Goal: Task Accomplishment & Management: Manage account settings

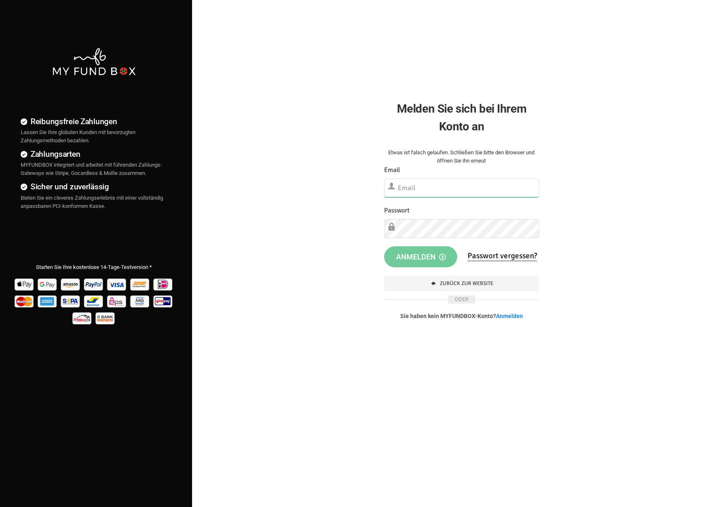
type input "fzgueven@musaid.de"
click at [423, 246] on button "Anmelden" at bounding box center [420, 256] width 73 height 21
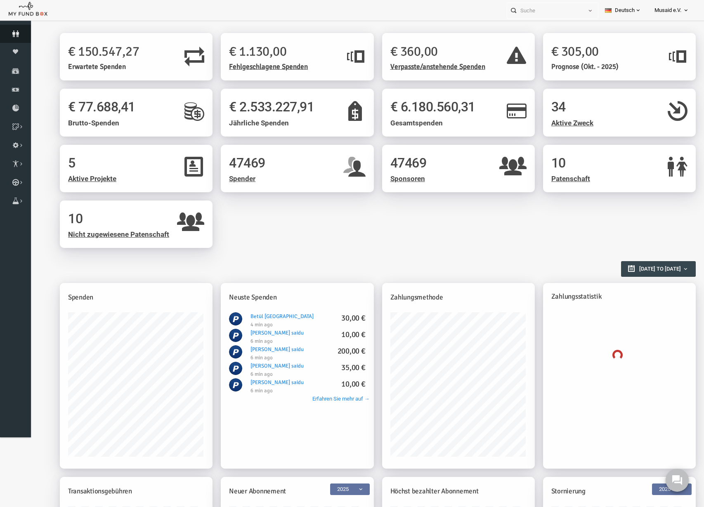
click at [14, 30] on link "Spender" at bounding box center [15, 34] width 31 height 18
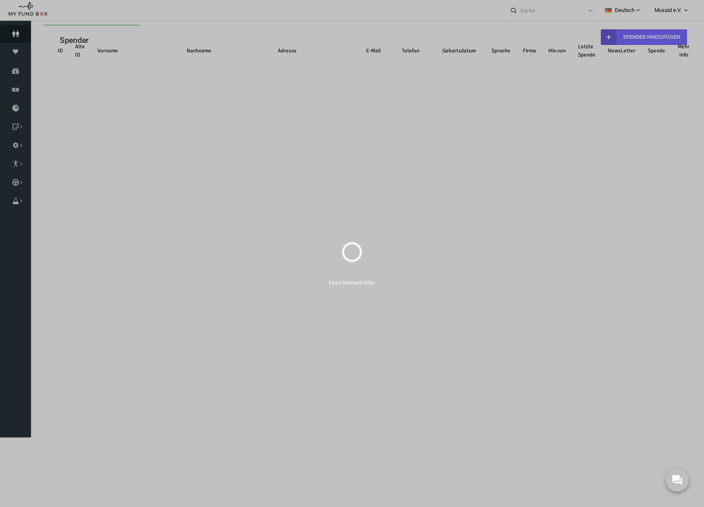
select select "100"
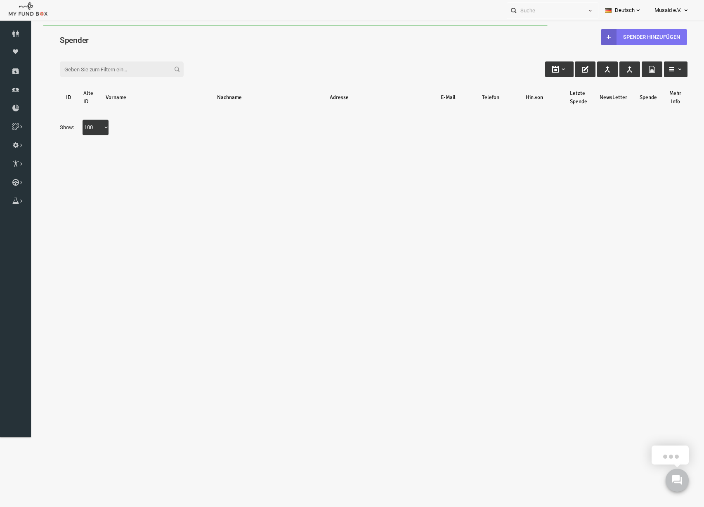
click at [592, 35] on icon at bounding box center [595, 37] width 7 height 7
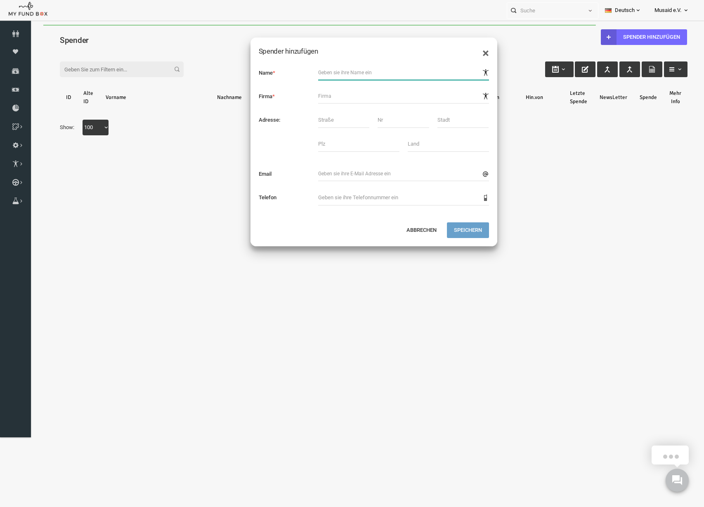
click at [315, 67] on input "text" at bounding box center [390, 72] width 171 height 15
type input "a"
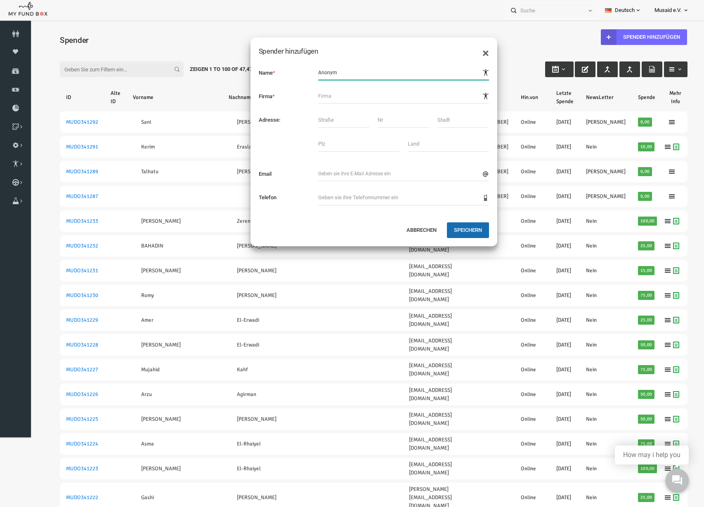
type input "Anonym"
click button "submit" at bounding box center [30, 25] width 0 height 0
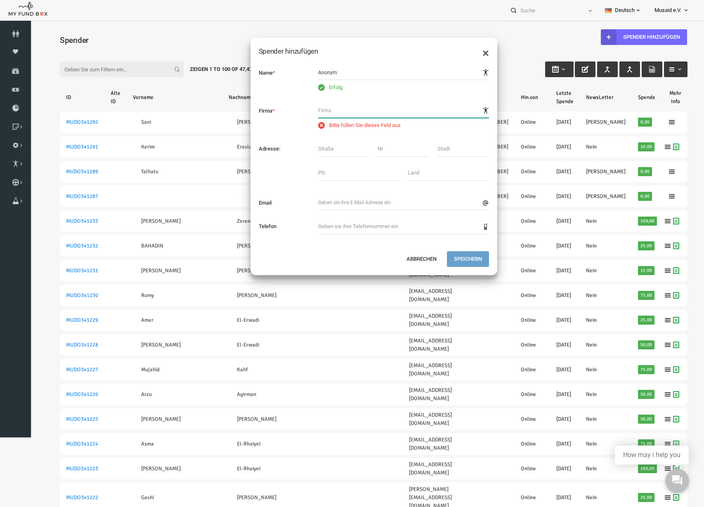
click at [356, 109] on input "Bitte füllen Sie dieses Feld aus" at bounding box center [390, 110] width 171 height 15
click at [332, 151] on input "text" at bounding box center [330, 149] width 51 height 16
click at [415, 262] on button "Abbrechen" at bounding box center [408, 259] width 44 height 16
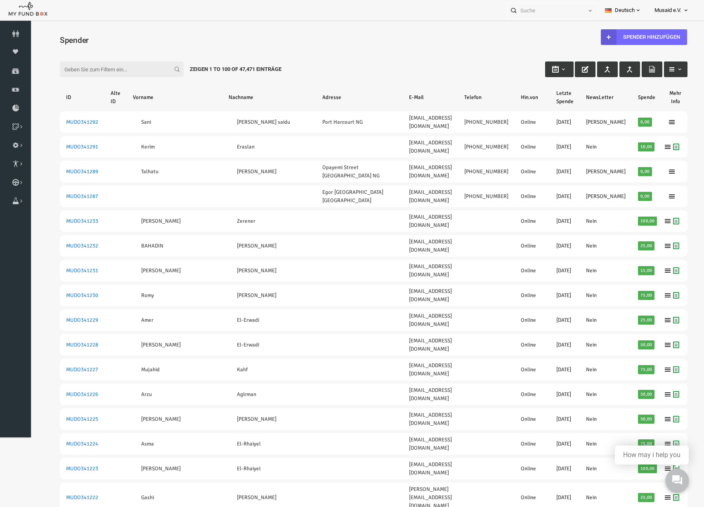
click at [591, 28] on div "Spender hinzufügen" at bounding box center [641, 34] width 109 height 22
click at [592, 35] on icon at bounding box center [595, 37] width 7 height 7
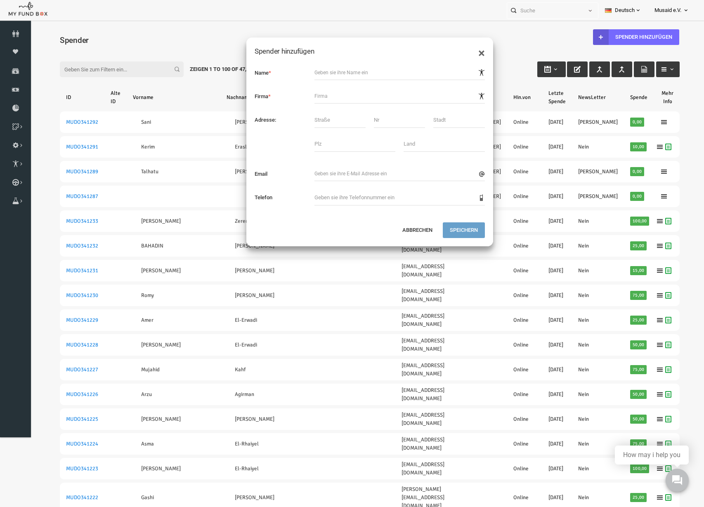
click at [372, 81] on div "Name * Firma * Adresse: Email" at bounding box center [356, 139] width 247 height 165
click at [372, 80] on input "text" at bounding box center [386, 72] width 171 height 15
type input "Anonym"
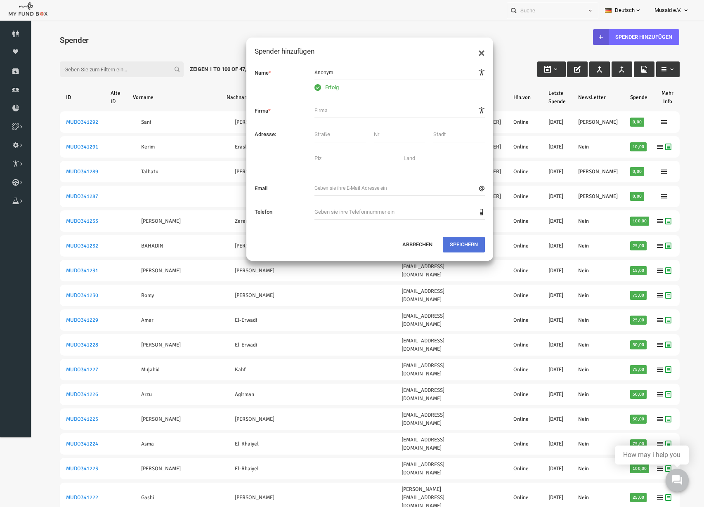
click at [452, 226] on div "× Spender hinzufügen Name * Erfolg Firma * Adresse: Email" at bounding box center [356, 149] width 248 height 224
click at [456, 242] on button "Speichern" at bounding box center [450, 245] width 42 height 16
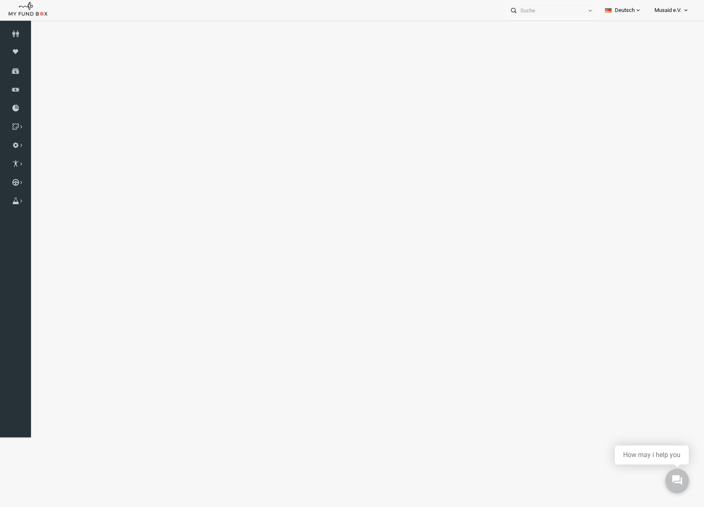
select select "100"
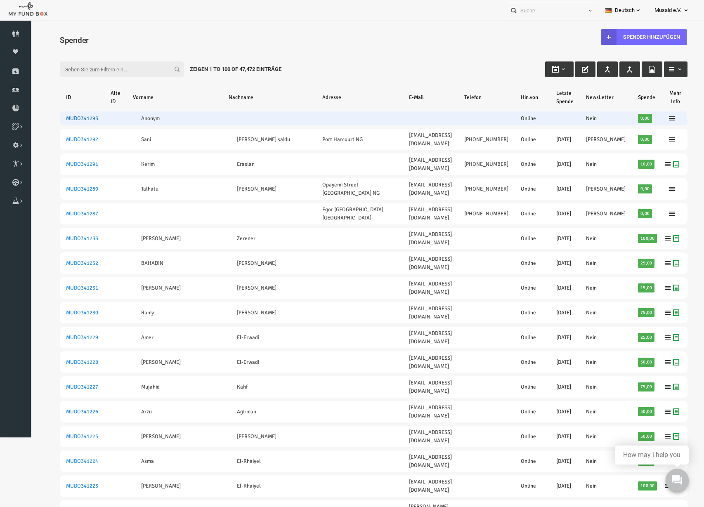
click at [74, 117] on link "MUDO341293" at bounding box center [68, 118] width 32 height 7
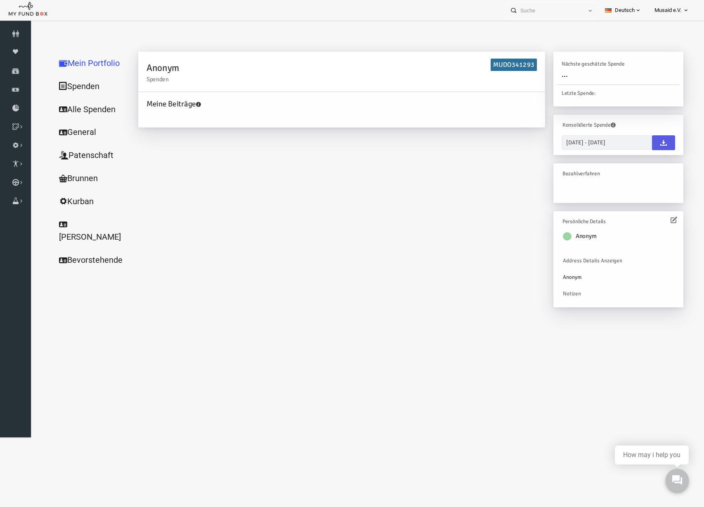
click at [67, 112] on link "Alle Spenden" at bounding box center [79, 110] width 83 height 24
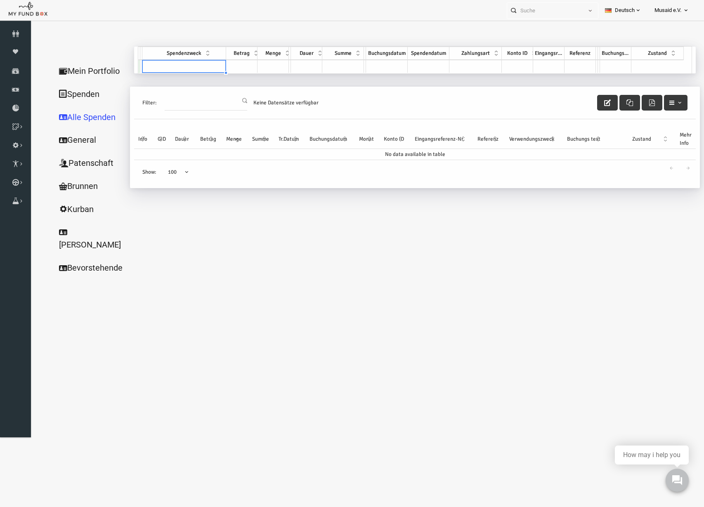
click at [165, 68] on td at bounding box center [171, 66] width 84 height 13
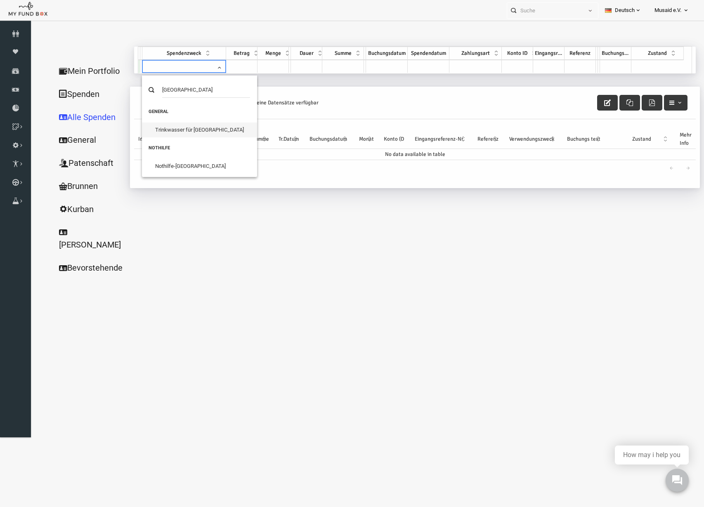
type input "gaza"
click at [190, 158] on li "Nothilfe Nothilfe-Gaza" at bounding box center [185, 157] width 115 height 33
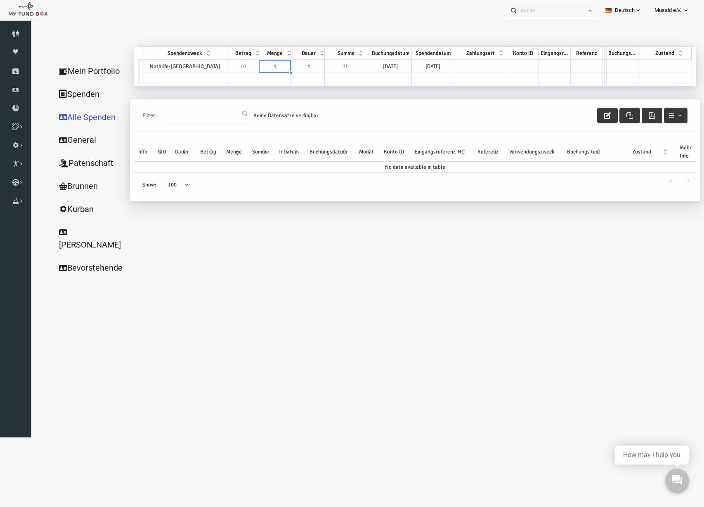
click at [265, 65] on td "1" at bounding box center [262, 66] width 32 height 13
type textarea "1"
type textarea "5"
click at [483, 64] on td at bounding box center [462, 66] width 52 height 13
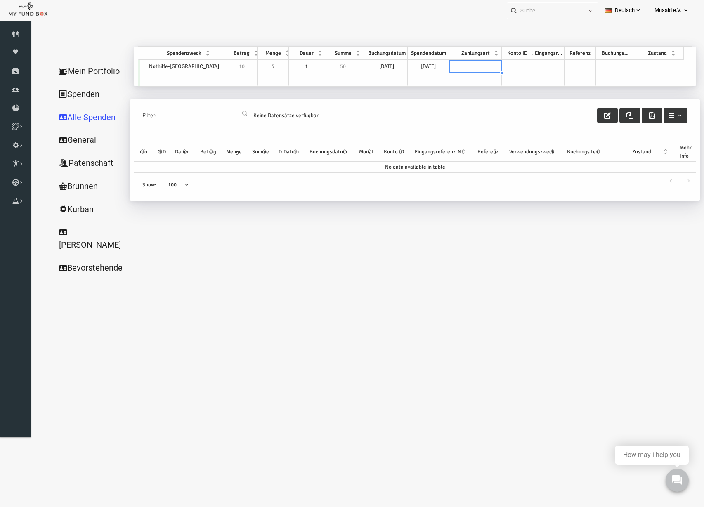
click at [483, 64] on td at bounding box center [462, 66] width 52 height 13
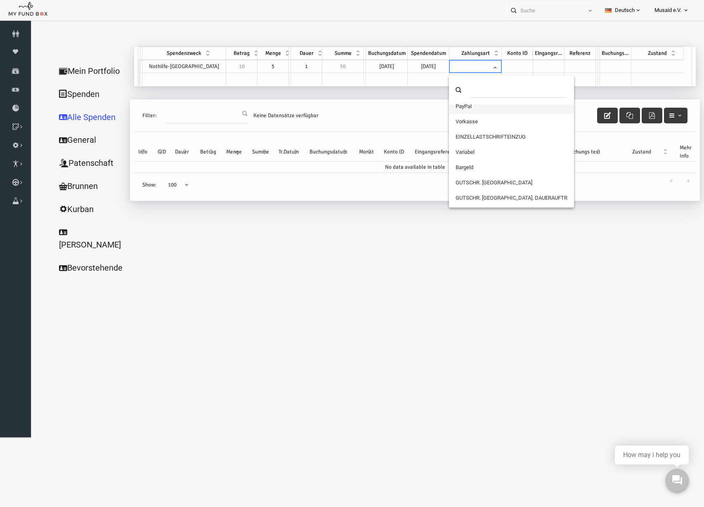
scroll to position [52, 0]
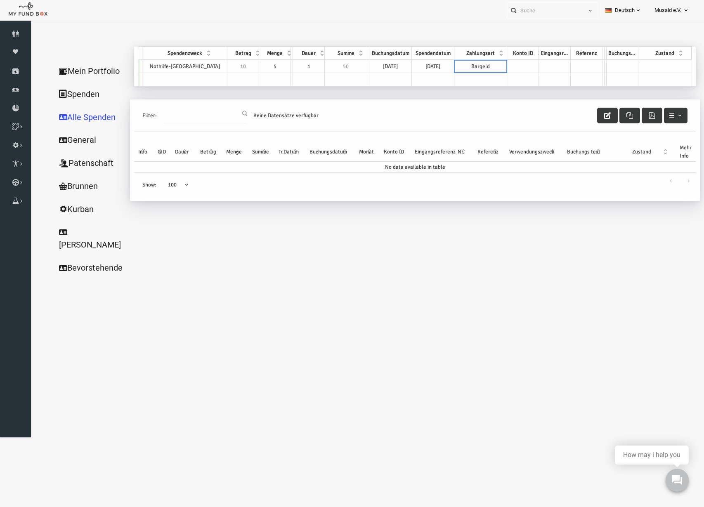
click at [643, 63] on td at bounding box center [651, 66] width 53 height 13
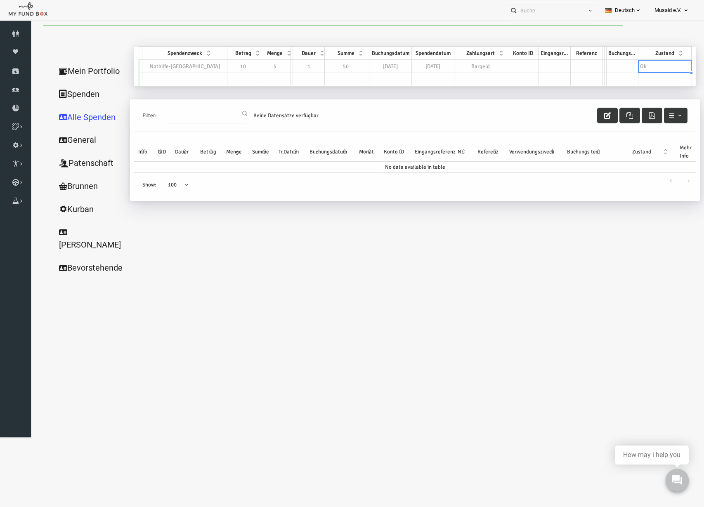
select select "100"
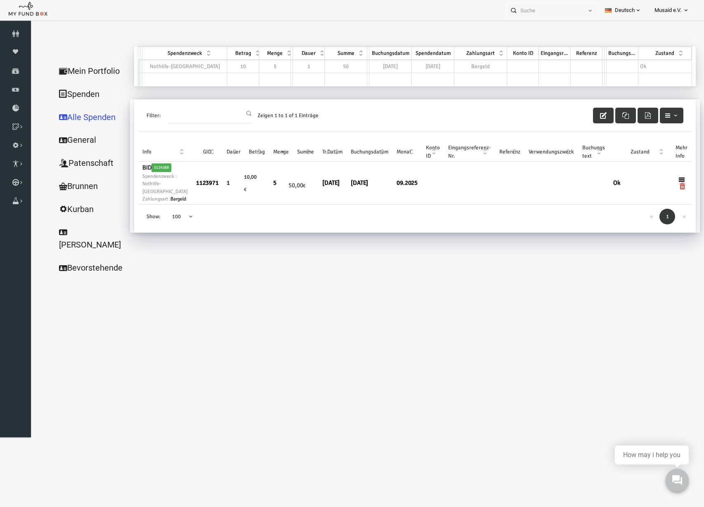
click at [78, 61] on link "Mein Portfolio" at bounding box center [79, 71] width 83 height 24
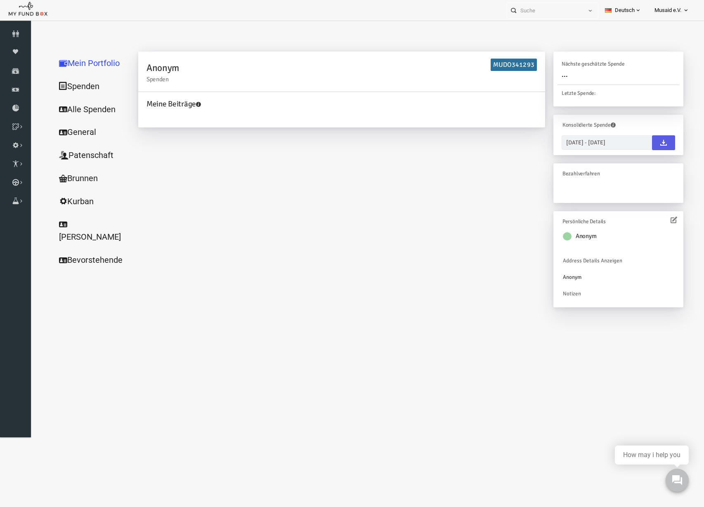
click at [92, 110] on link "Alle Spenden" at bounding box center [79, 110] width 83 height 24
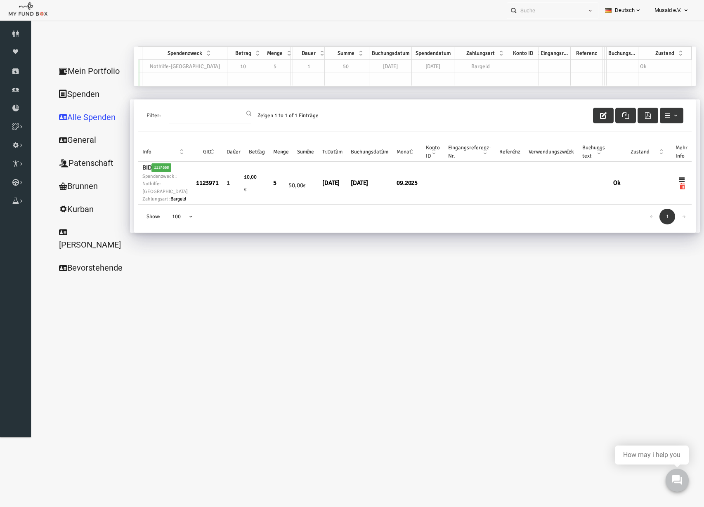
drag, startPoint x: 128, startPoint y: 177, endPoint x: 404, endPoint y: 185, distance: 275.5
click at [404, 185] on tr "BID 1124568 Spendenzweck : Nothilfe-Gaza Zahlungsart : Bargeld 1123971 1 10,00 …" at bounding box center [402, 183] width 554 height 43
click at [583, 122] on button "button" at bounding box center [590, 116] width 21 height 16
click at [585, 119] on button "button" at bounding box center [590, 116] width 21 height 16
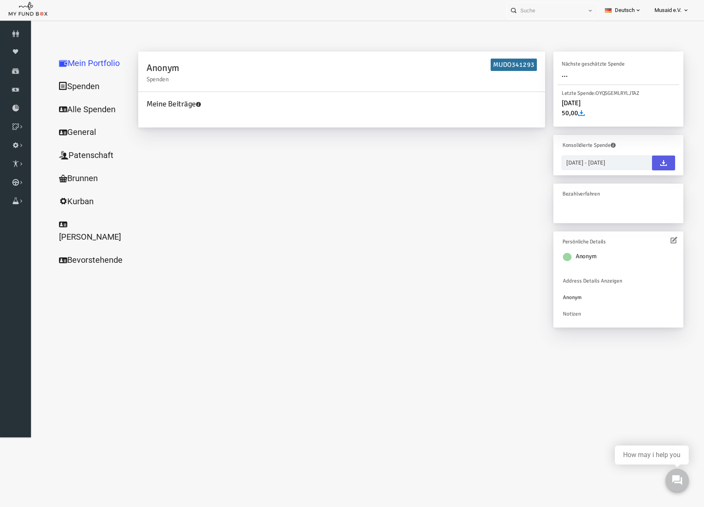
click at [90, 111] on link "Alle Spenden" at bounding box center [79, 110] width 83 height 24
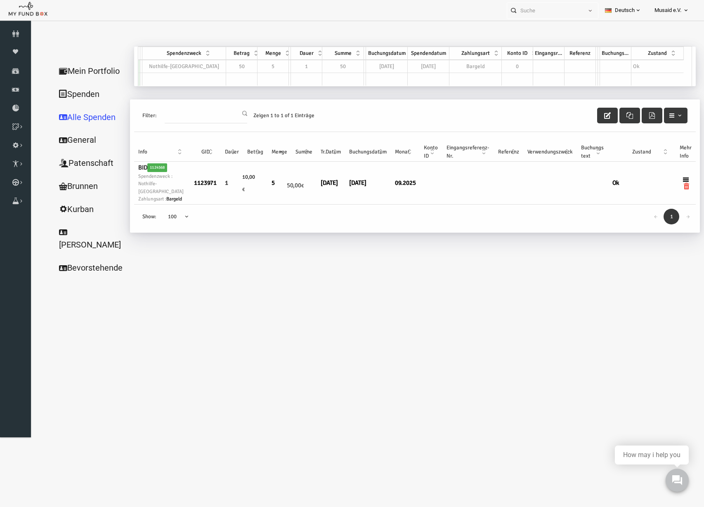
click at [84, 64] on link "Mein Portfolio" at bounding box center [79, 71] width 83 height 24
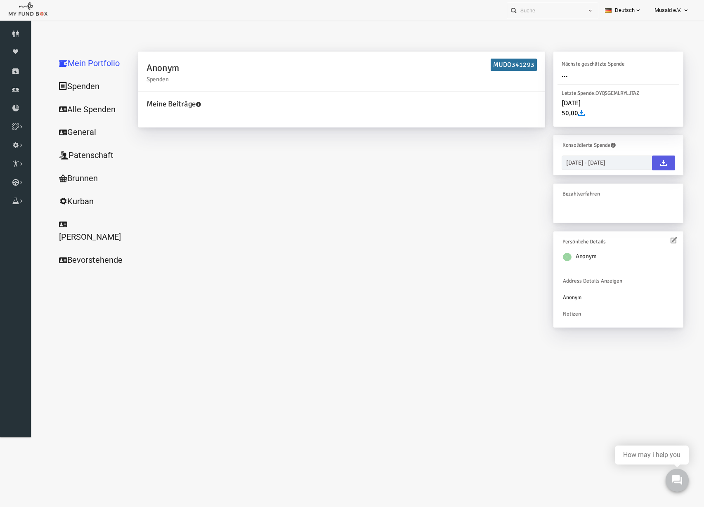
click at [85, 118] on link "Alle Spenden" at bounding box center [79, 110] width 83 height 24
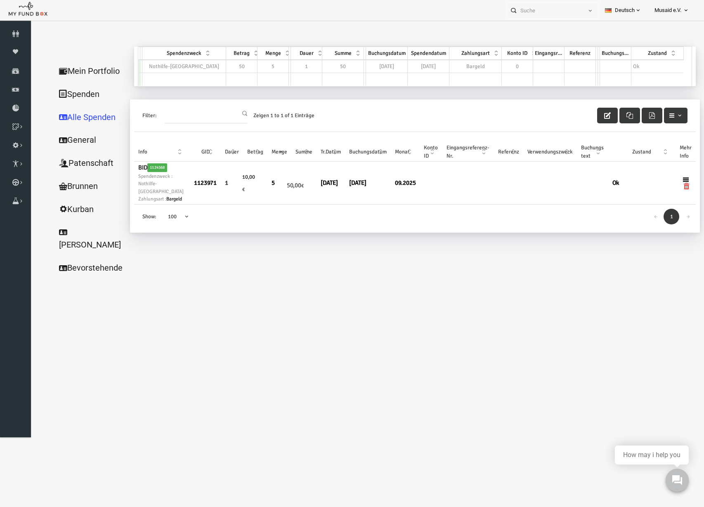
click at [82, 109] on link "Alle Spenden" at bounding box center [79, 118] width 83 height 24
